Goal: Complete application form

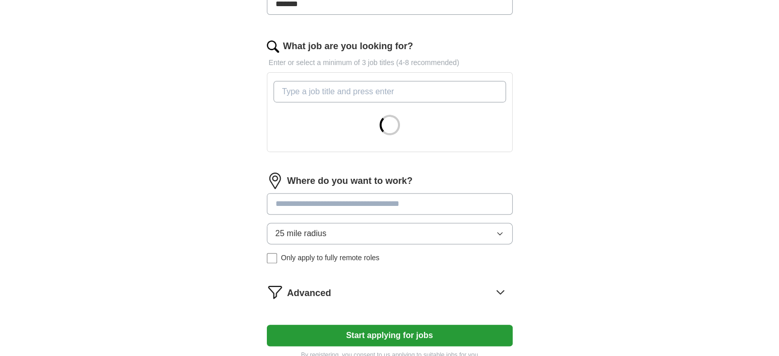
scroll to position [307, 0]
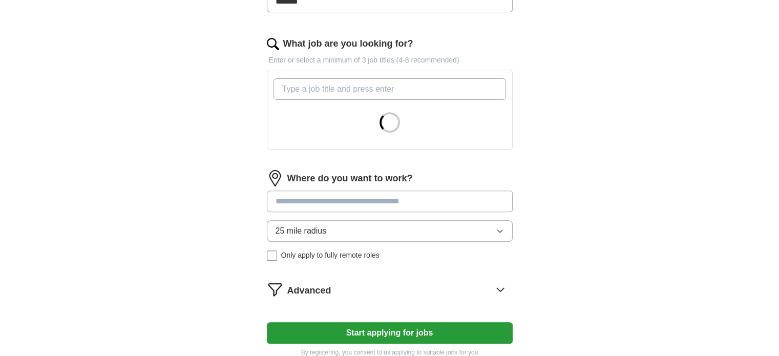
click at [394, 87] on input "What job are you looking for?" at bounding box center [390, 89] width 233 height 22
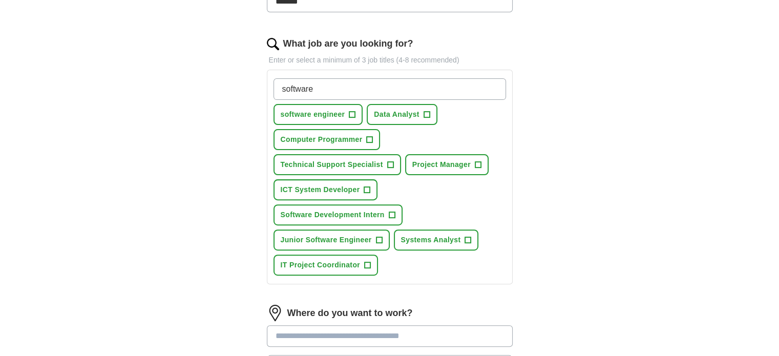
type input "software"
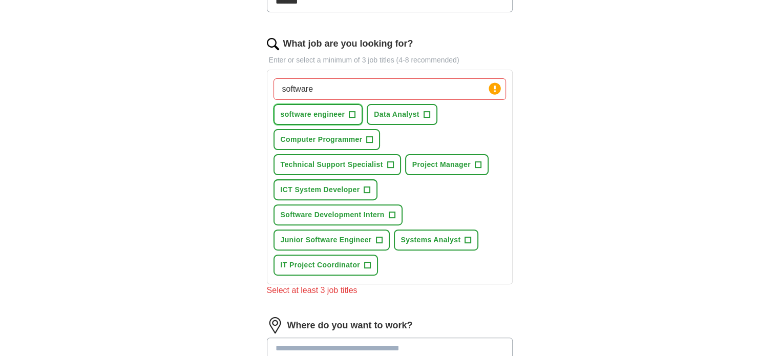
click at [349, 111] on span "+" at bounding box center [352, 115] width 6 height 8
click at [367, 136] on span "+" at bounding box center [370, 140] width 6 height 8
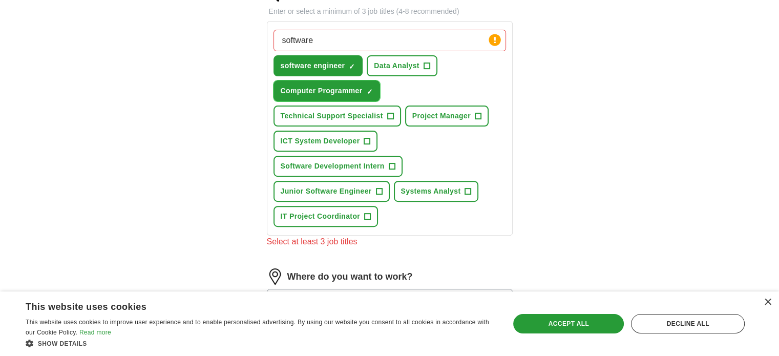
scroll to position [359, 0]
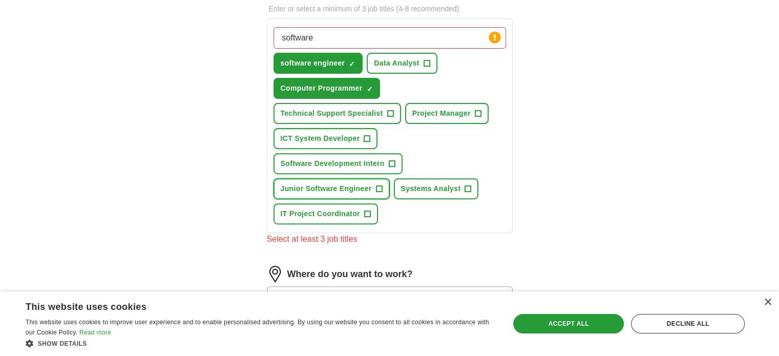
click at [384, 186] on button "Junior Software Engineer +" at bounding box center [332, 188] width 116 height 21
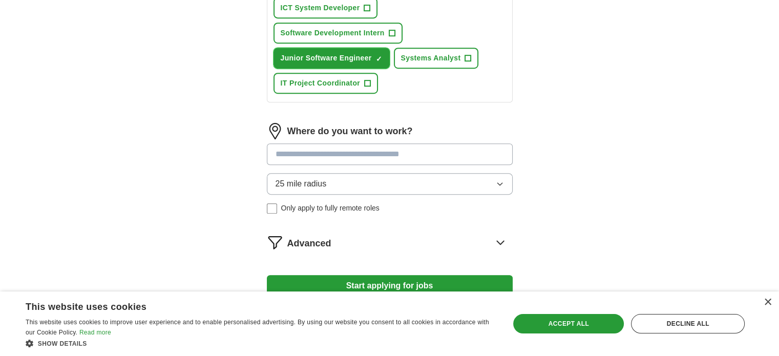
scroll to position [512, 0]
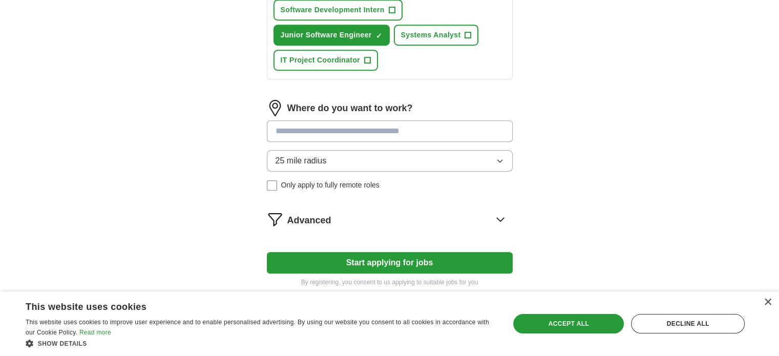
click at [413, 125] on input at bounding box center [390, 131] width 246 height 22
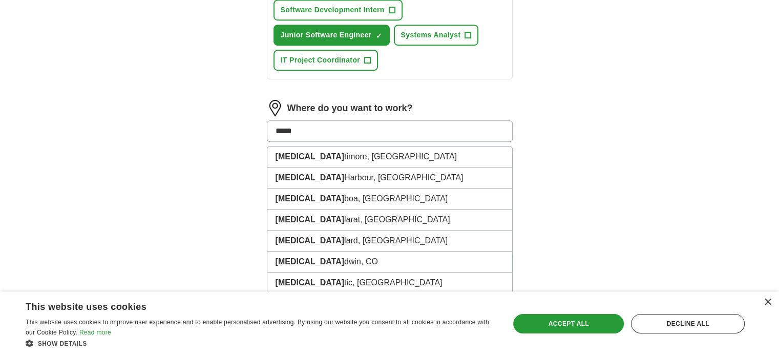
type input "******"
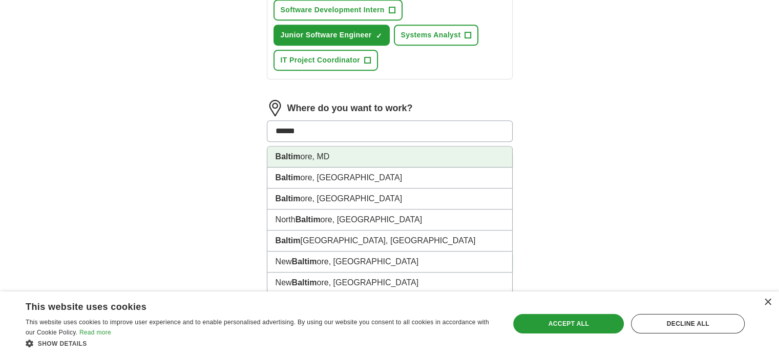
click at [326, 148] on li "Baltim ore, MD" at bounding box center [389, 157] width 245 height 21
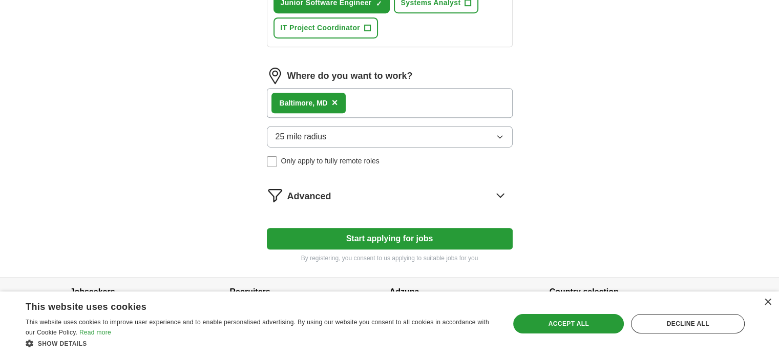
scroll to position [564, 0]
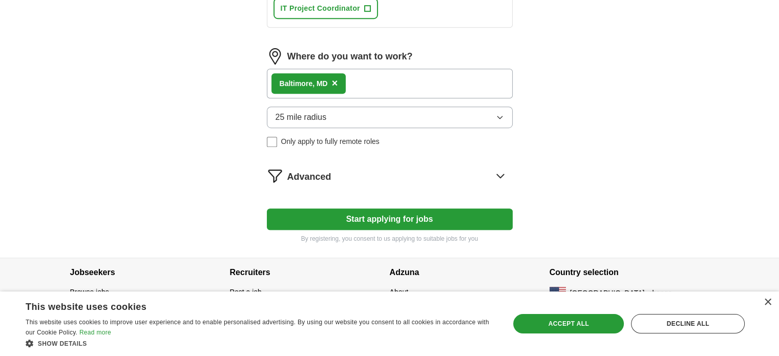
click at [390, 213] on button "Start applying for jobs" at bounding box center [390, 219] width 246 height 22
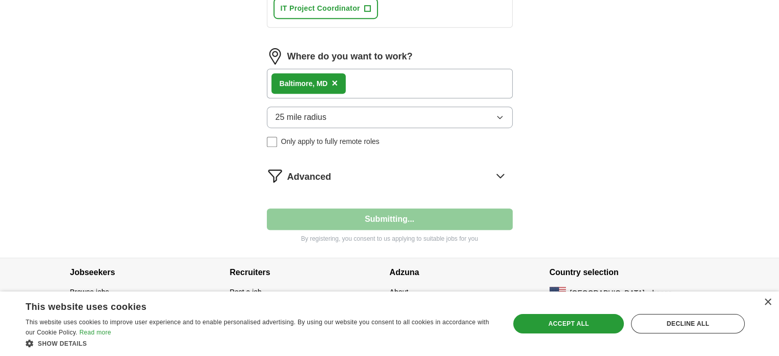
select select "**"
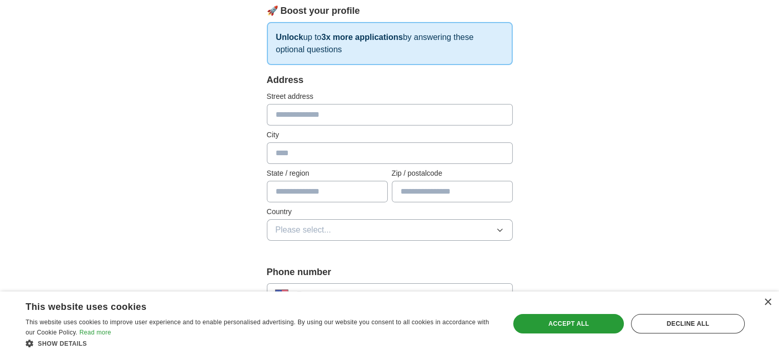
scroll to position [154, 0]
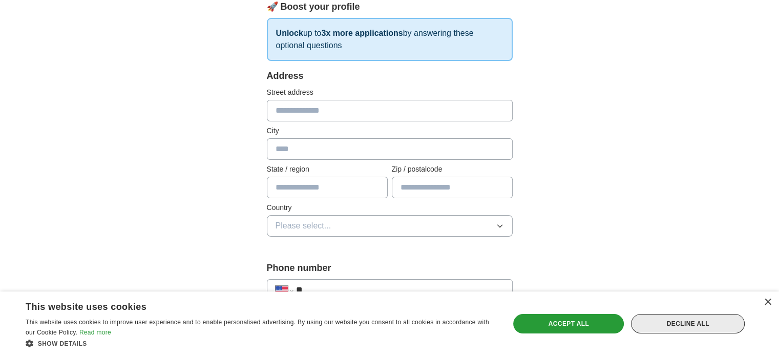
click at [709, 324] on div "Decline all" at bounding box center [688, 323] width 114 height 19
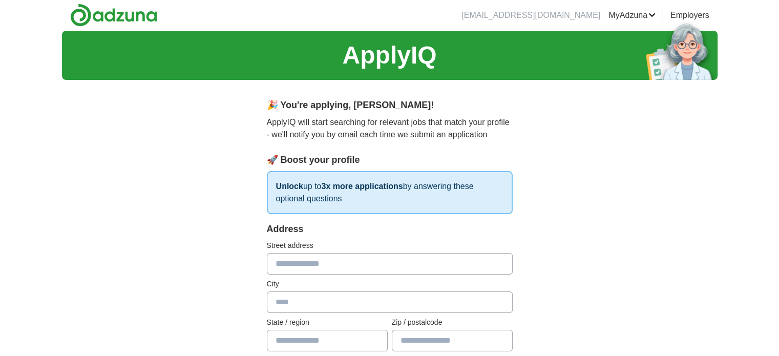
scroll to position [0, 0]
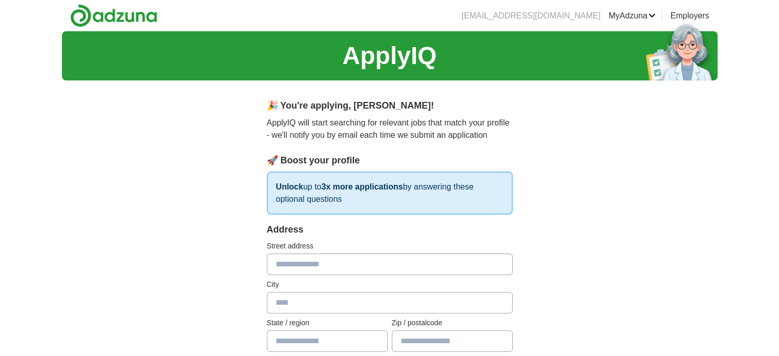
click at [360, 263] on input "text" at bounding box center [390, 265] width 246 height 22
type input "*"
type input "**********"
type input "*********"
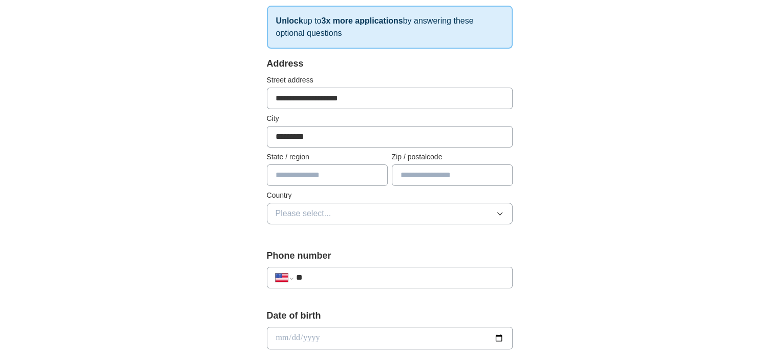
scroll to position [205, 0]
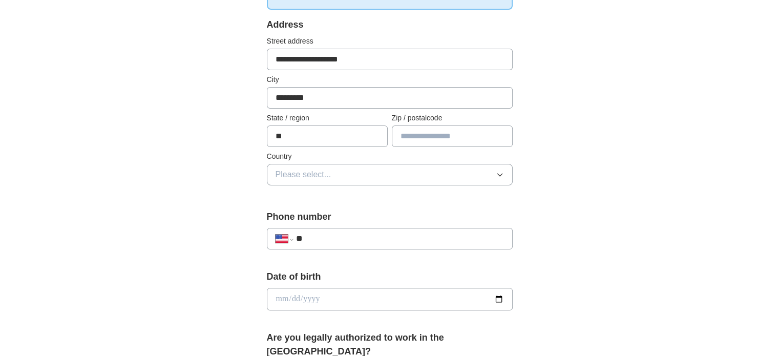
type input "**"
type input "*****"
click at [362, 175] on button "Please select..." at bounding box center [390, 175] width 246 height 22
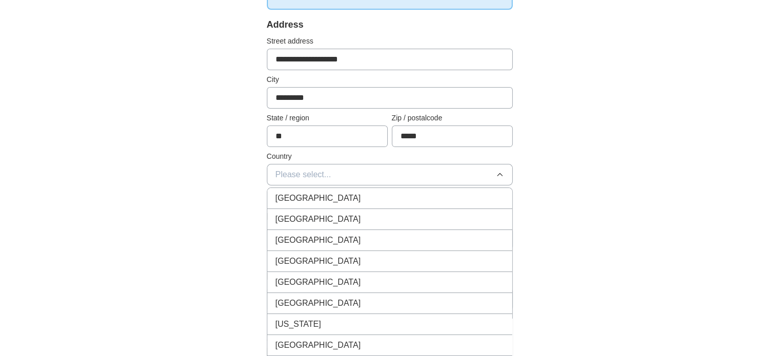
click at [337, 215] on div "[GEOGRAPHIC_DATA]" at bounding box center [390, 219] width 228 height 12
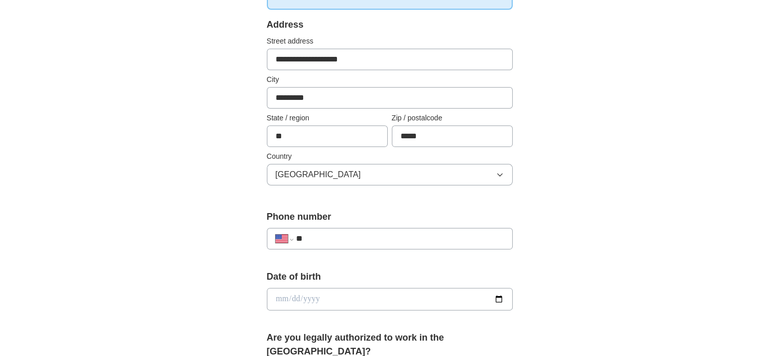
click at [311, 237] on input "**" at bounding box center [400, 239] width 208 height 12
type input "**********"
click at [452, 294] on input "date" at bounding box center [390, 299] width 246 height 23
click at [583, 314] on div "**********" at bounding box center [390, 292] width 656 height 933
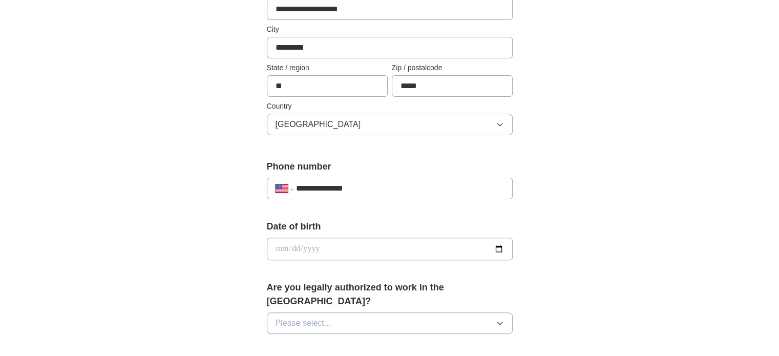
scroll to position [461, 0]
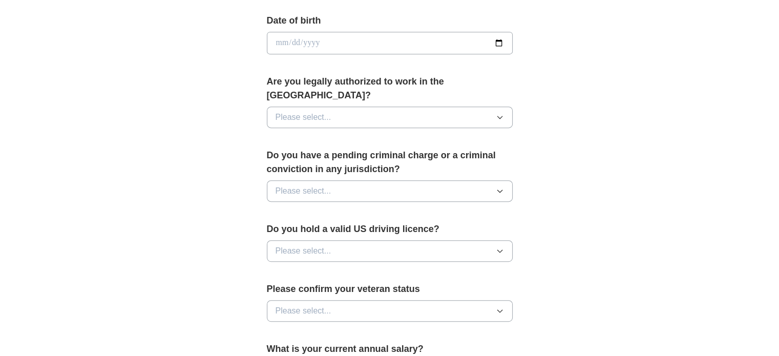
click at [400, 90] on div "Are you legally authorized to work in the [GEOGRAPHIC_DATA]? Please select..." at bounding box center [390, 105] width 246 height 61
click at [395, 107] on button "Please select..." at bounding box center [390, 118] width 246 height 22
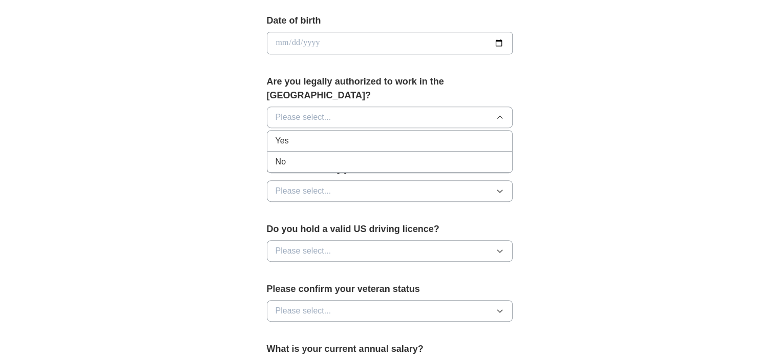
click at [374, 135] on div "Yes" at bounding box center [390, 141] width 228 height 12
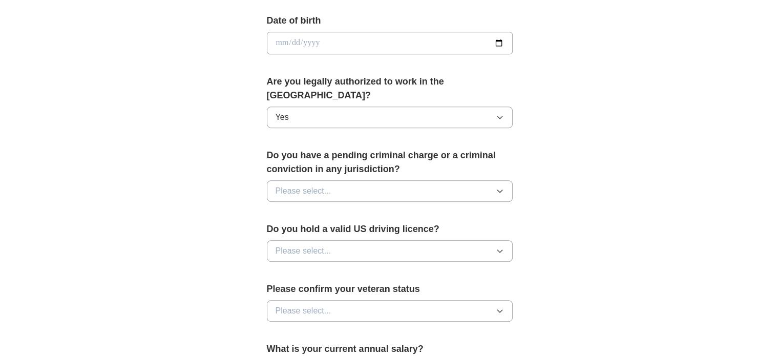
drag, startPoint x: 361, startPoint y: 172, endPoint x: 361, endPoint y: 185, distance: 12.8
click at [361, 180] on button "Please select..." at bounding box center [390, 191] width 246 height 22
drag, startPoint x: 352, startPoint y: 217, endPoint x: 351, endPoint y: 229, distance: 12.3
click at [351, 229] on div "No" at bounding box center [390, 235] width 228 height 12
click at [351, 240] on button "Please select..." at bounding box center [390, 251] width 246 height 22
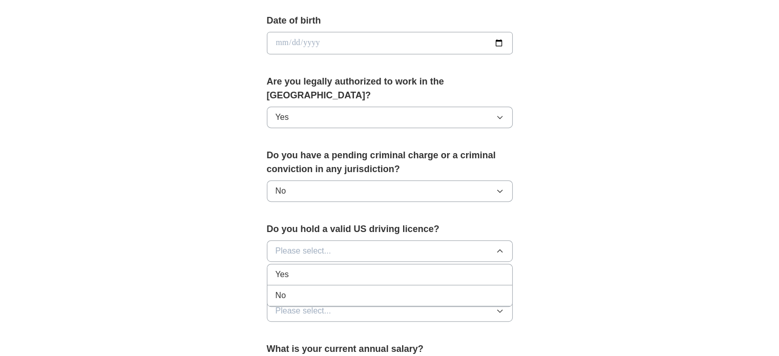
click at [351, 268] on div "Yes" at bounding box center [390, 274] width 228 height 12
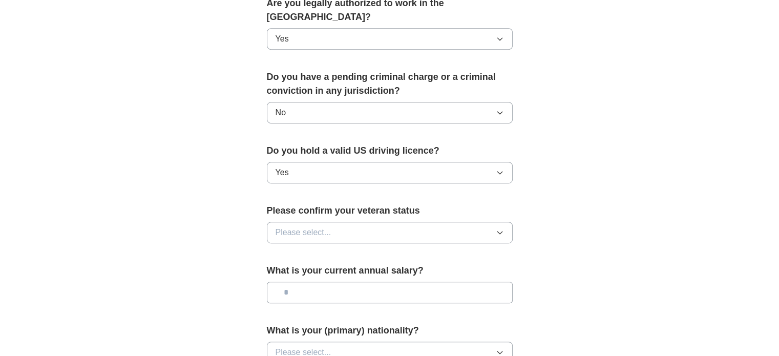
scroll to position [615, 0]
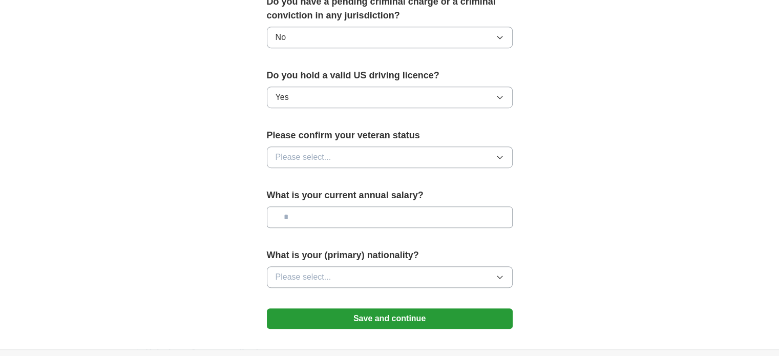
click at [359, 147] on button "Please select..." at bounding box center [390, 158] width 246 height 22
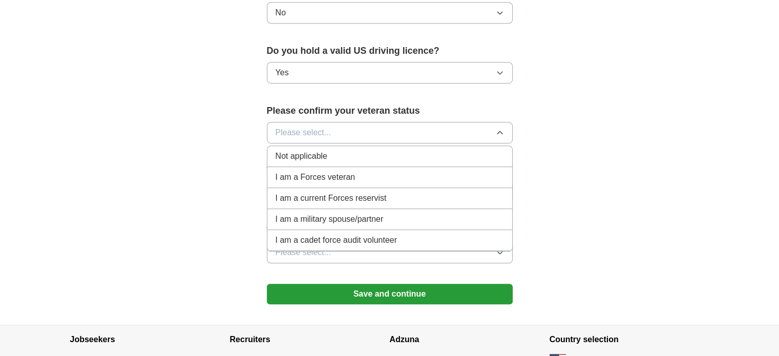
scroll to position [643, 0]
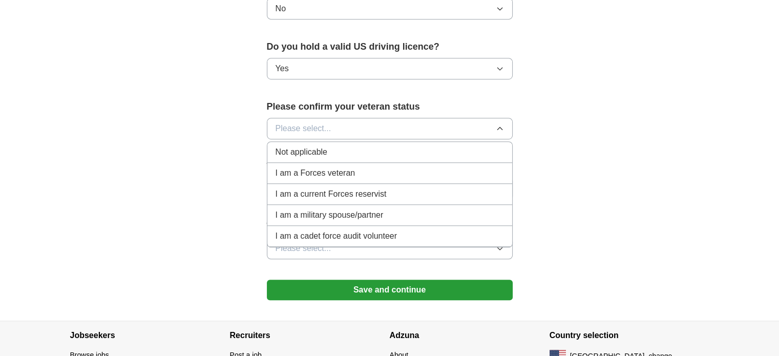
click at [356, 142] on li "Not applicable" at bounding box center [389, 152] width 245 height 21
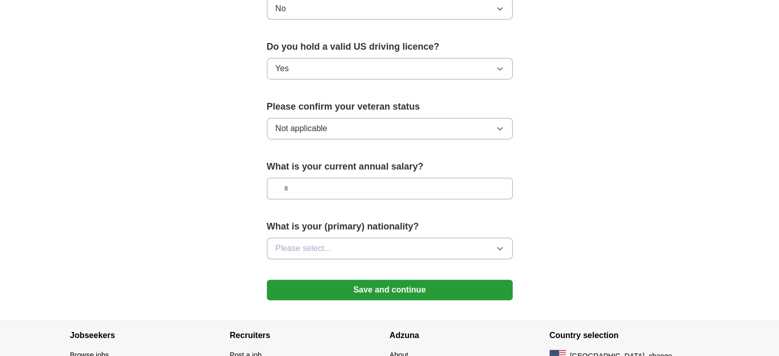
click at [344, 238] on button "Please select..." at bounding box center [390, 249] width 246 height 22
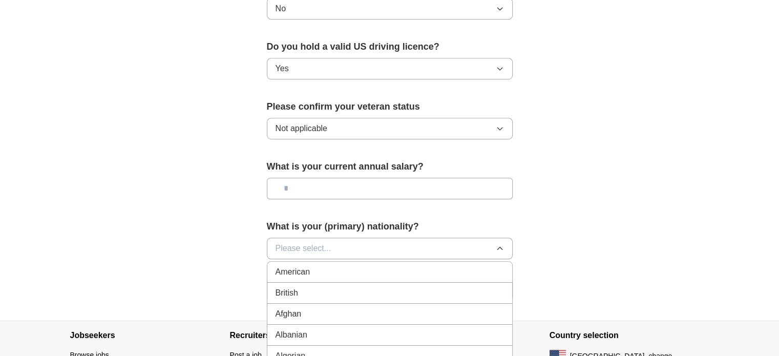
click at [342, 266] on div "American" at bounding box center [390, 272] width 228 height 12
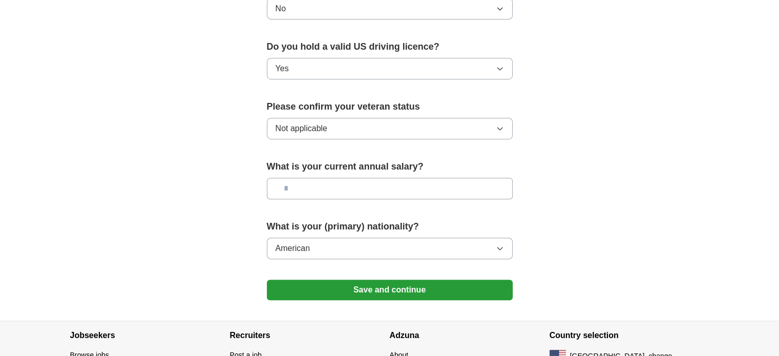
click at [351, 280] on button "Save and continue" at bounding box center [390, 290] width 246 height 20
